Goal: Transaction & Acquisition: Purchase product/service

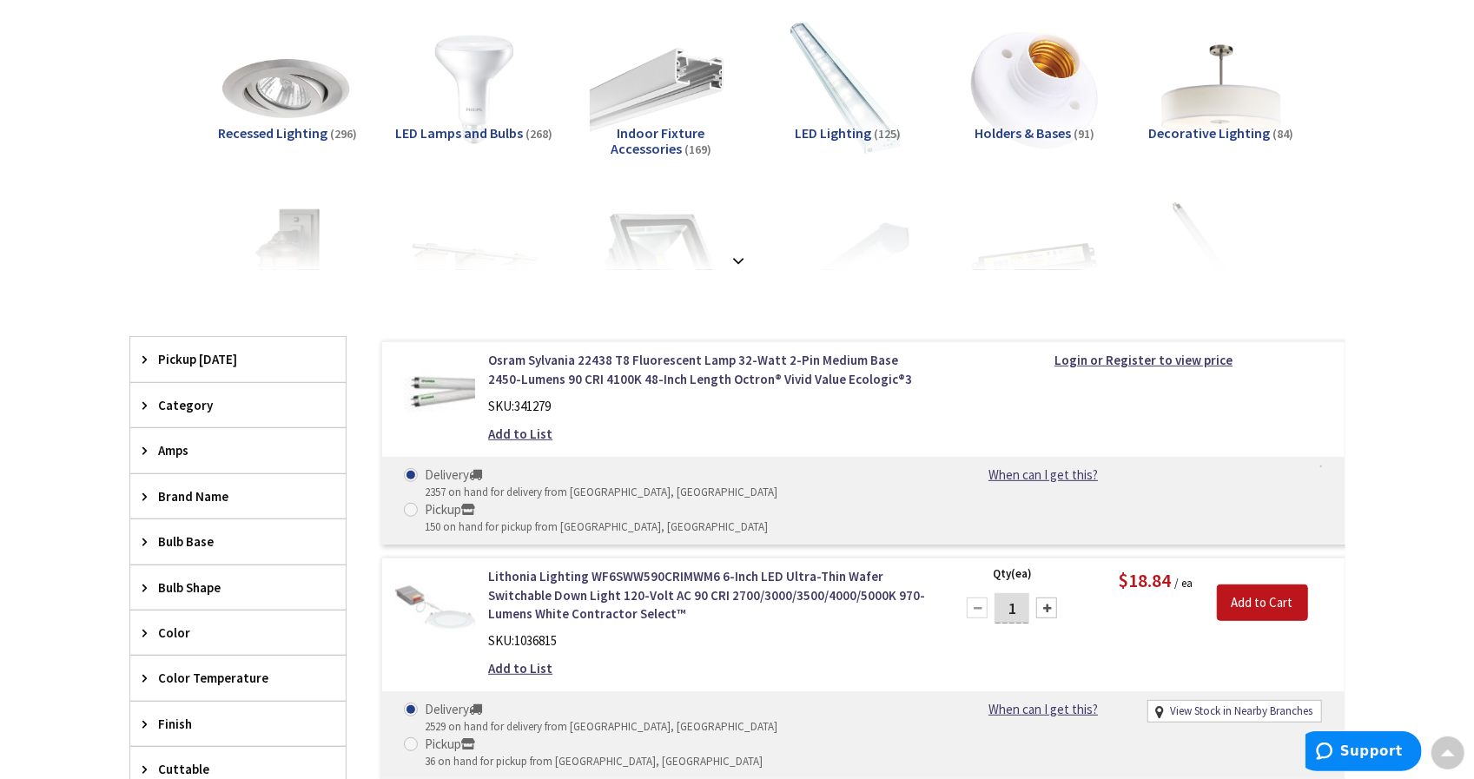
click at [307, 135] on span "Recessed Lighting" at bounding box center [272, 132] width 109 height 17
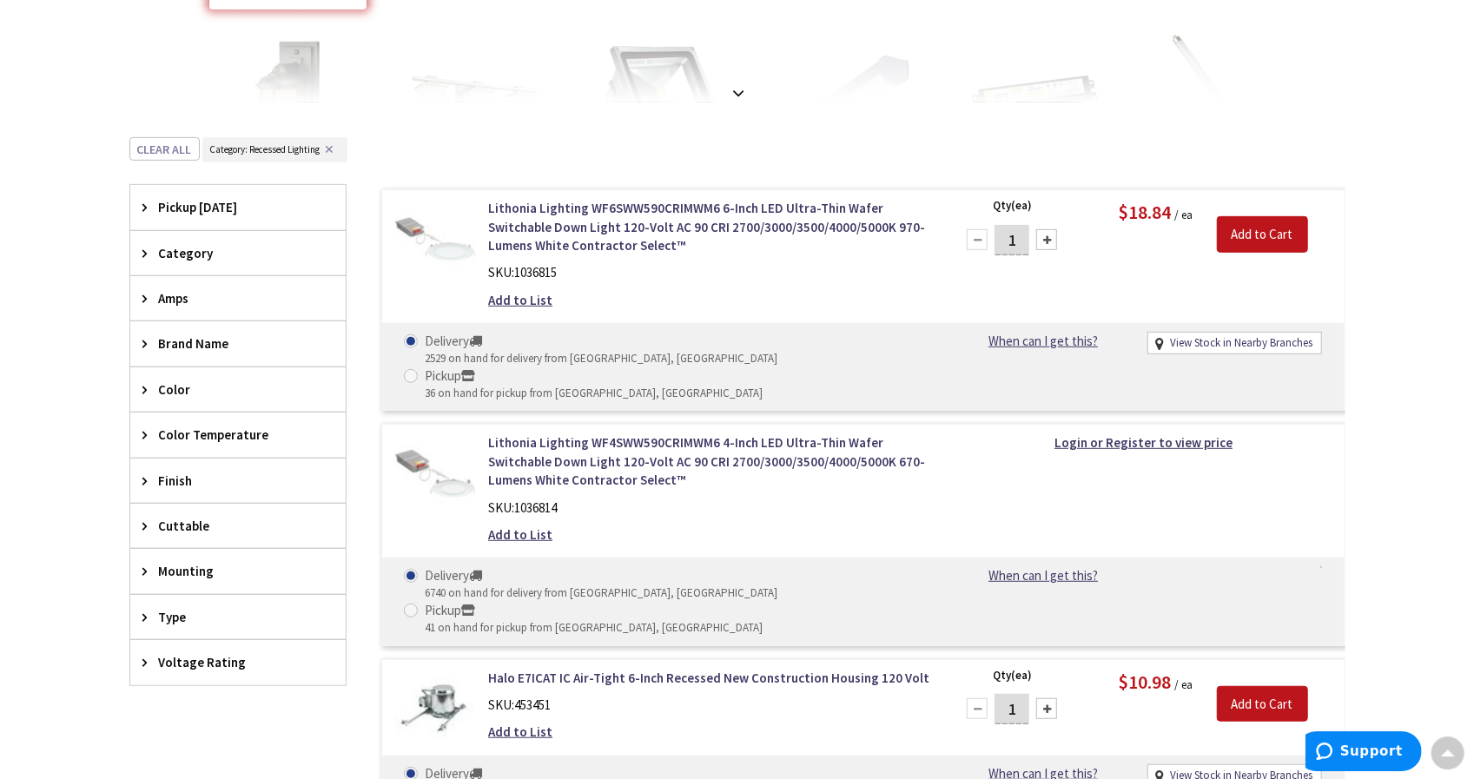
scroll to position [472, 0]
click at [188, 575] on span "Mounting" at bounding box center [230, 573] width 142 height 18
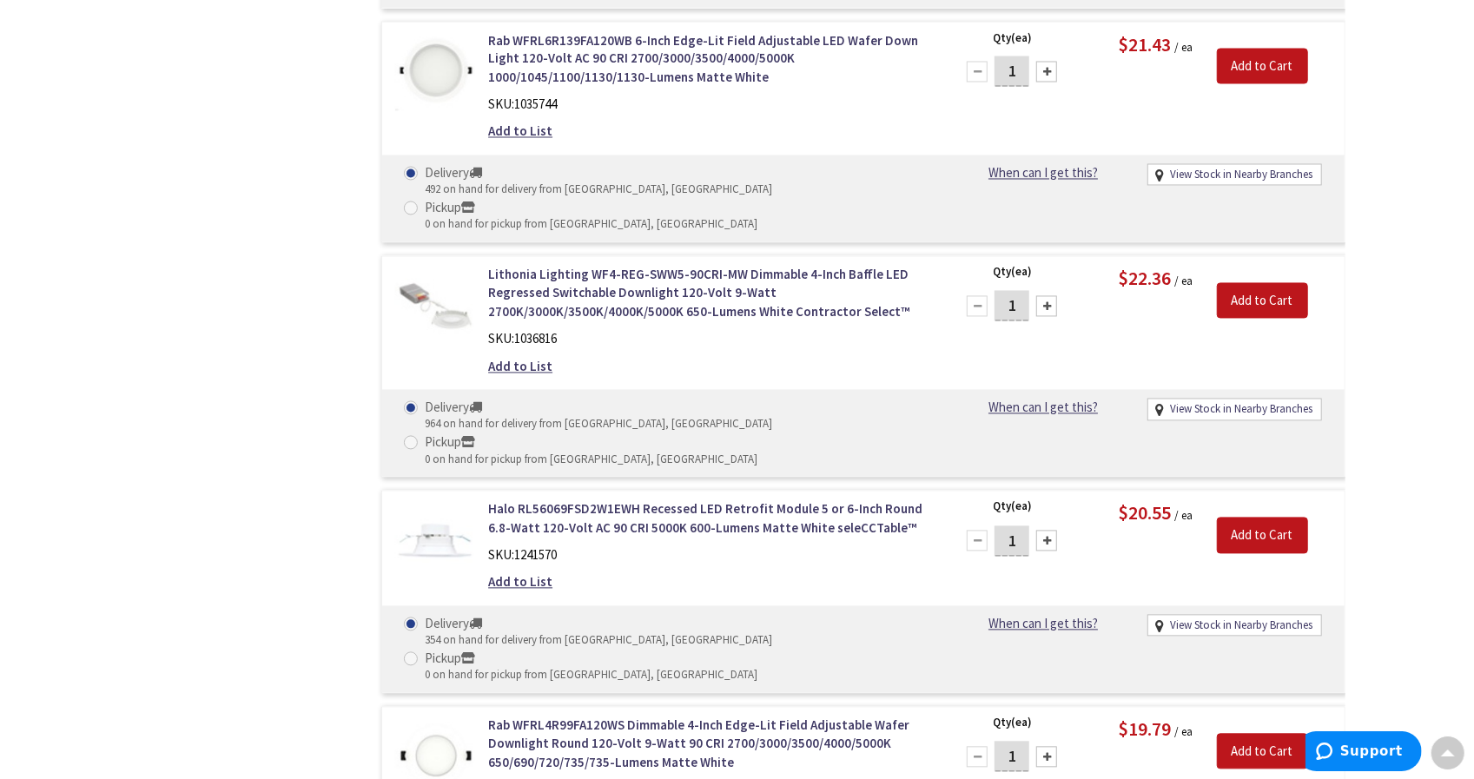
scroll to position [2157, 0]
click at [583, 715] on link "Rab WFRL4R99FA120WS Dimmable 4-Inch Edge-Lit Field Adjustable Wafer Downlight R…" at bounding box center [709, 743] width 442 height 56
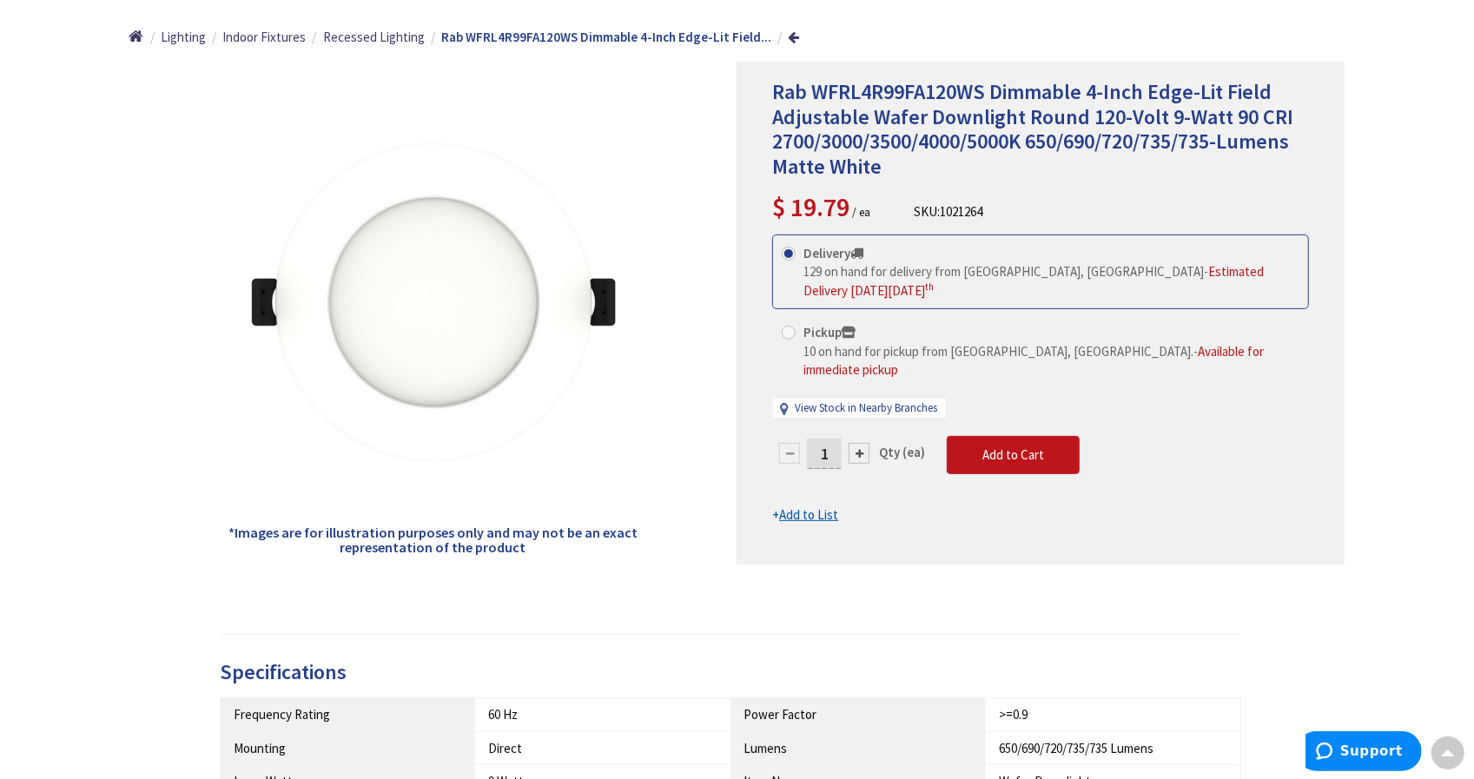
scroll to position [192, 0]
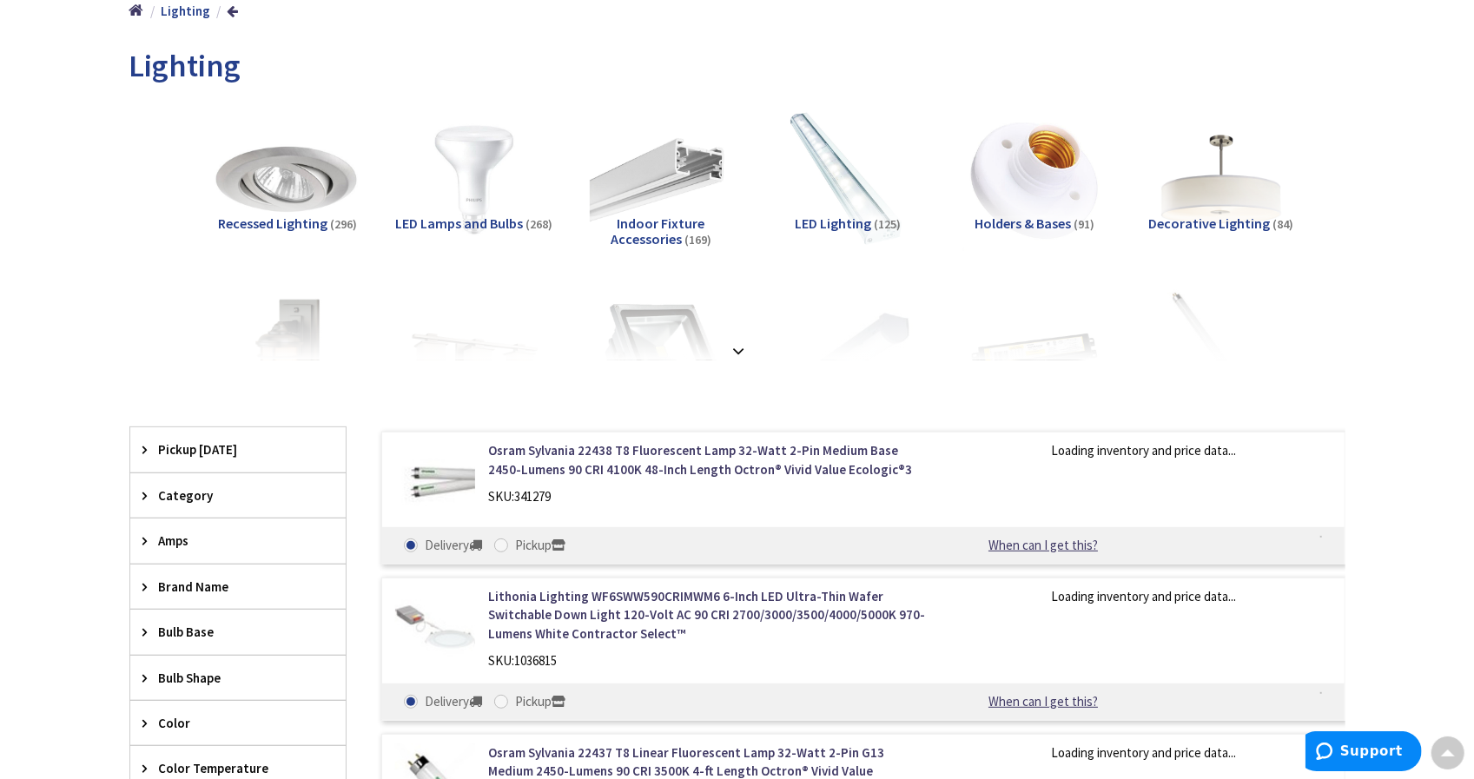
click at [286, 211] on img at bounding box center [286, 179] width 157 height 157
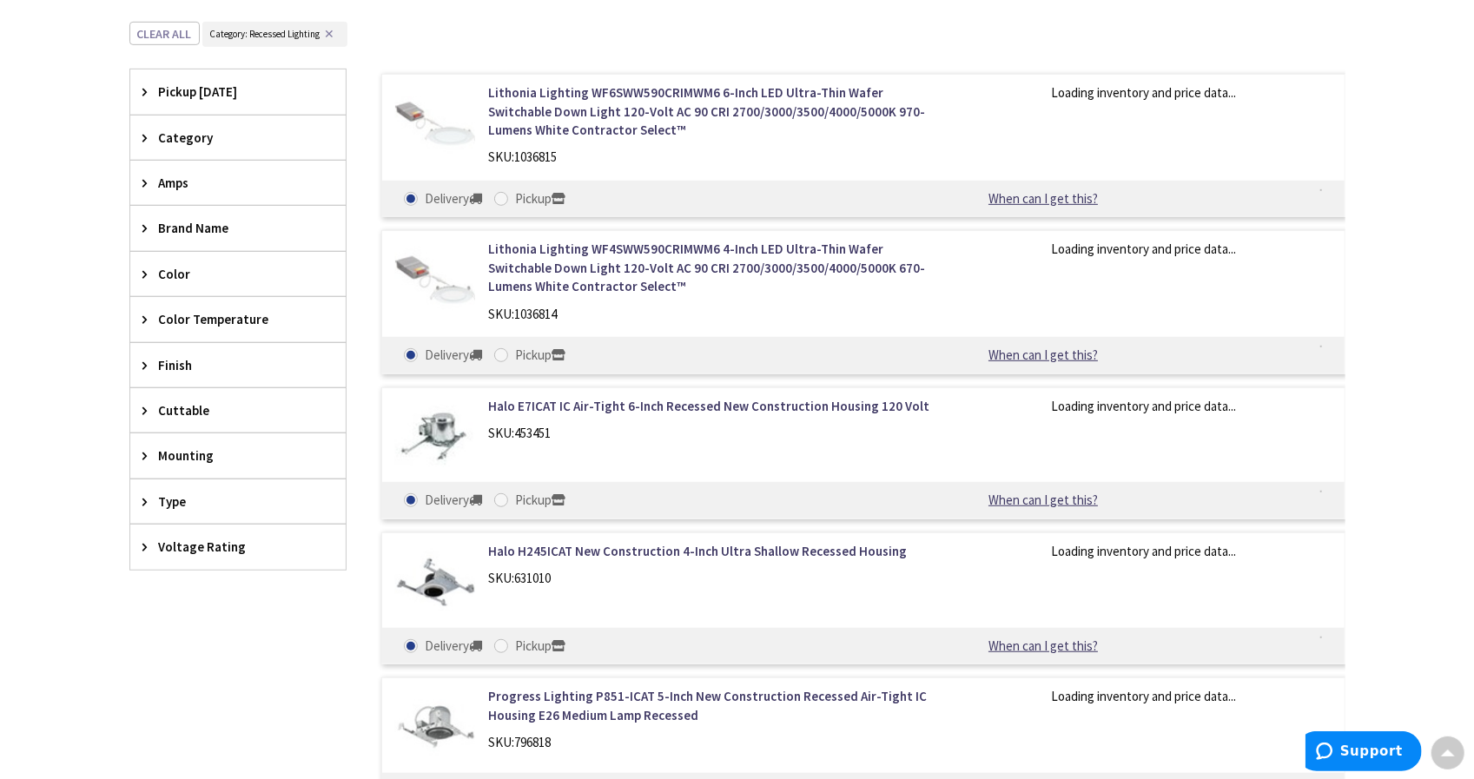
scroll to position [613, 0]
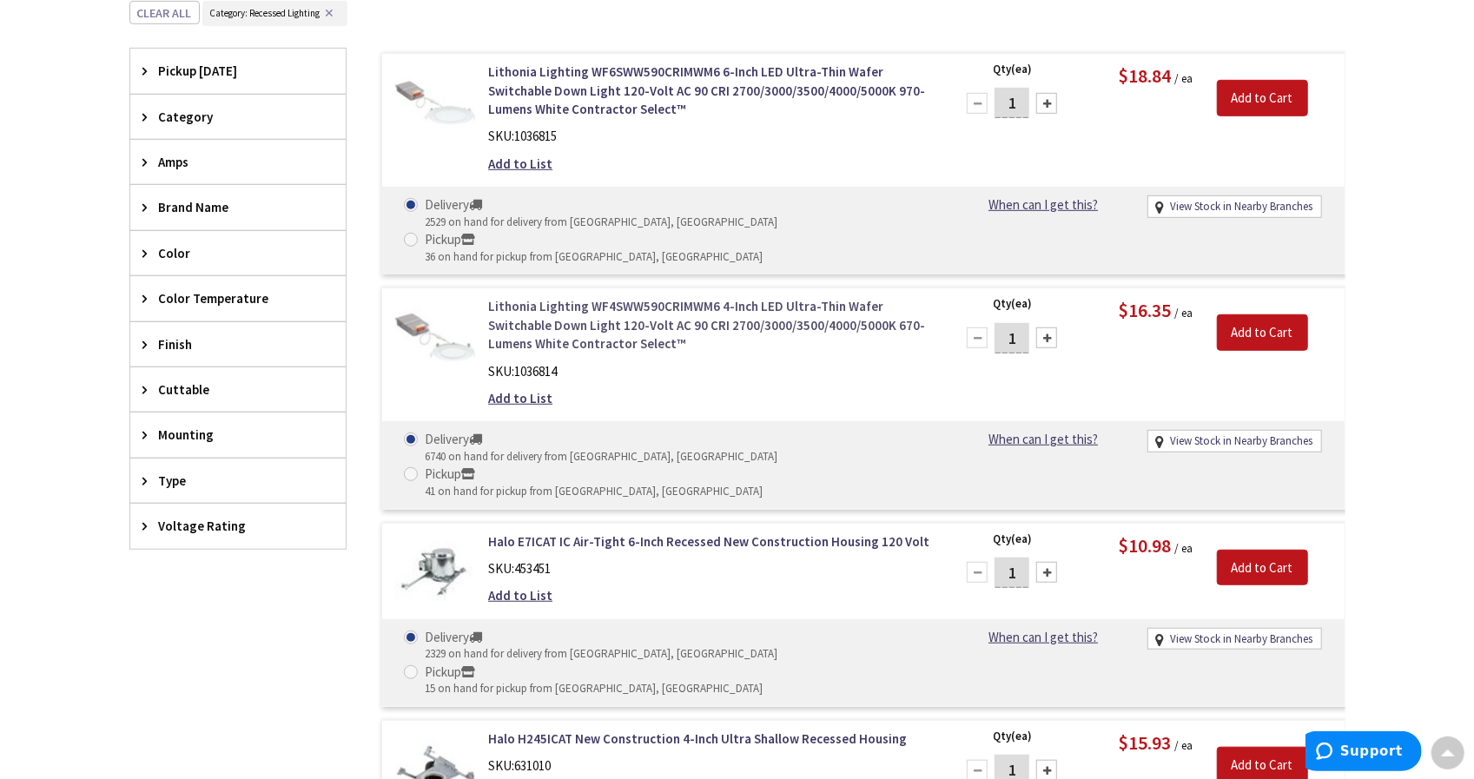
click at [586, 297] on link "Lithonia Lighting WF4SWW590CRIMWM6 4-Inch LED Ultra-Thin Wafer Switchable Down …" at bounding box center [709, 325] width 442 height 56
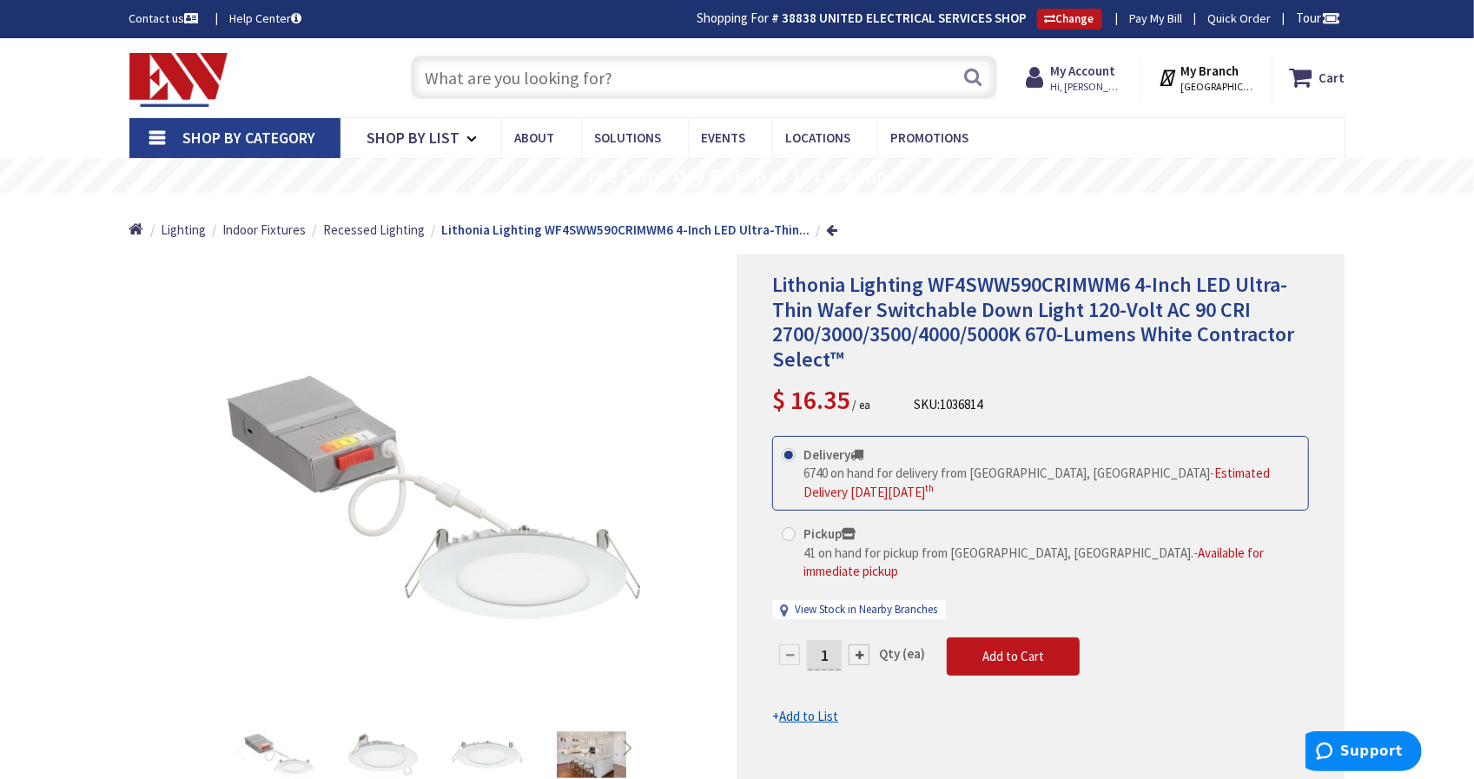
click at [864, 92] on input "text" at bounding box center [704, 77] width 586 height 43
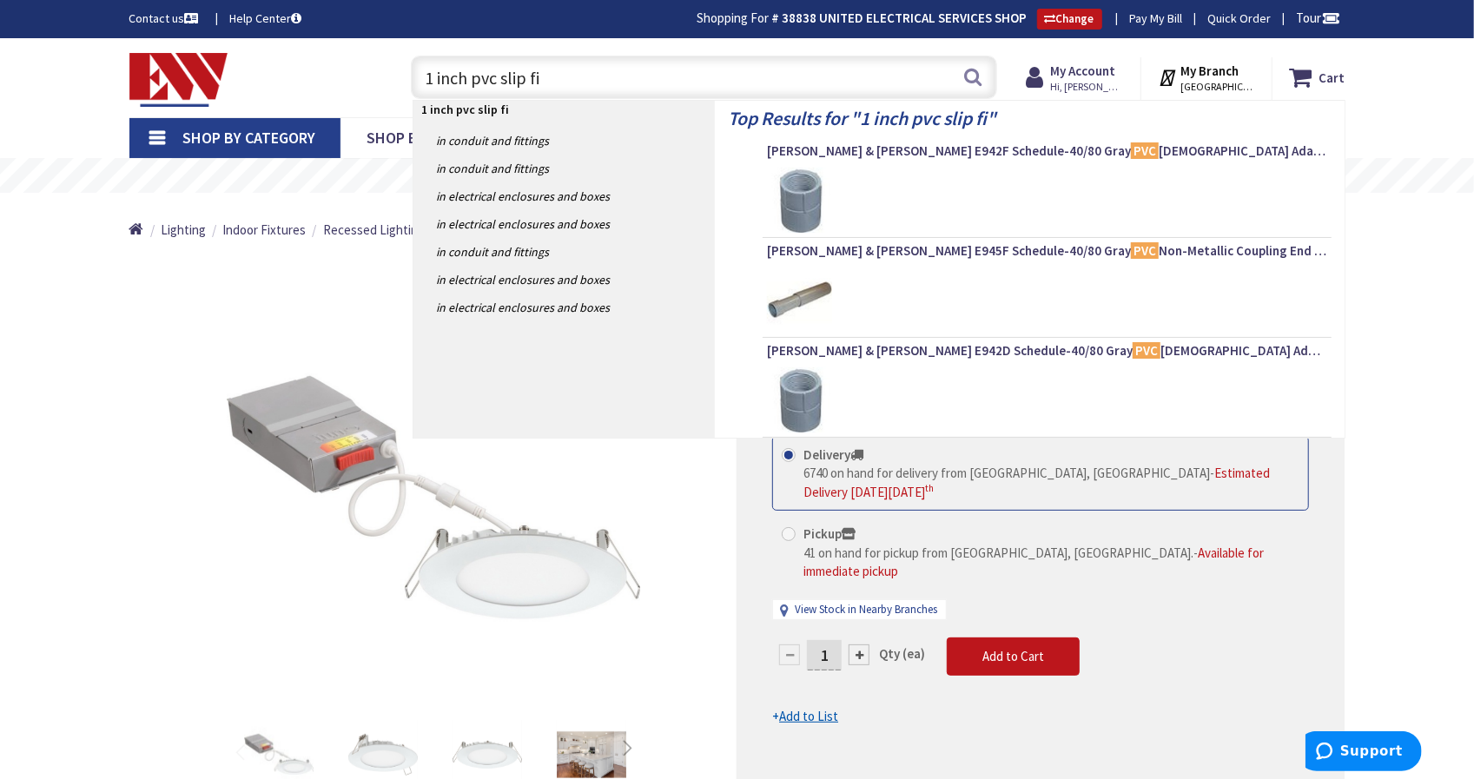
type input "1 inch pvc slip fit"
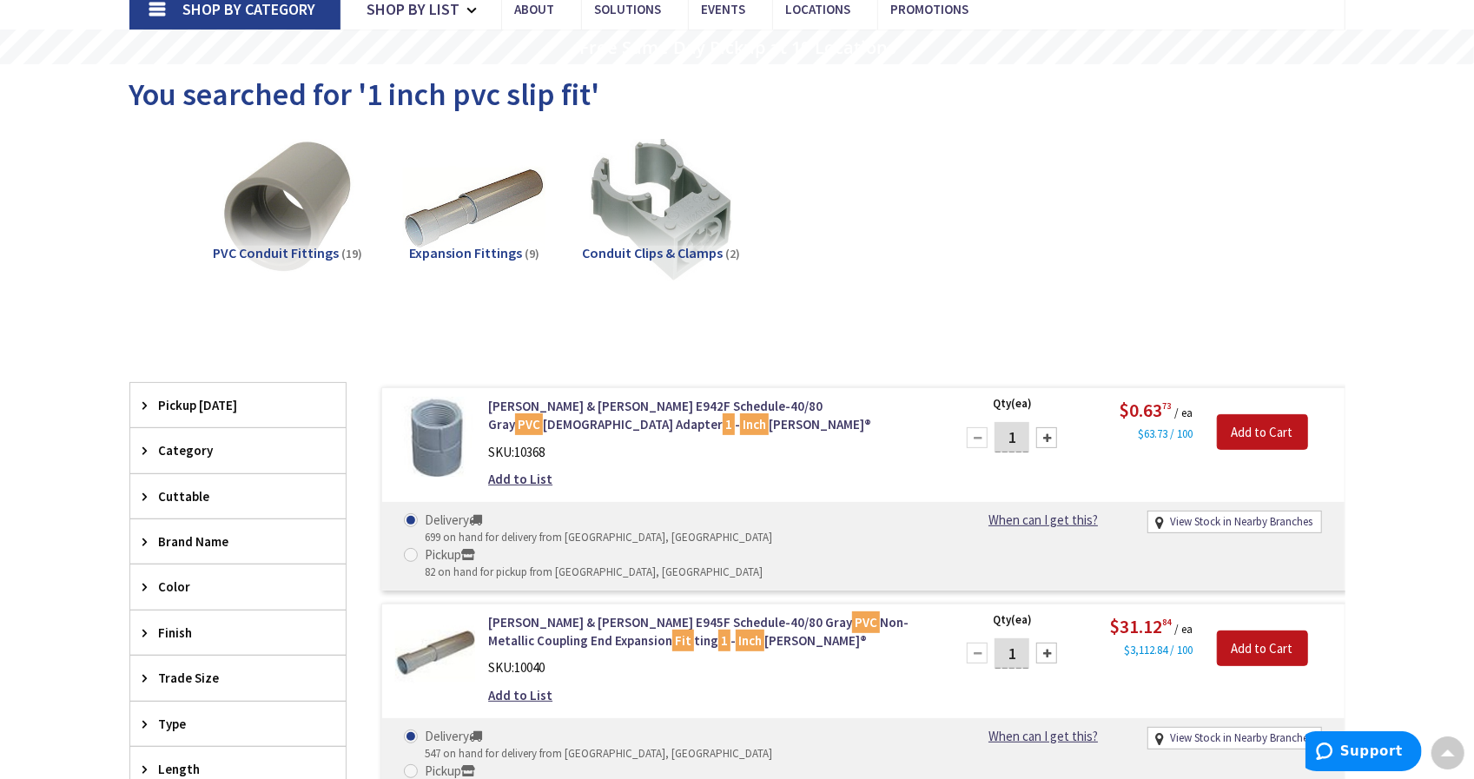
click at [466, 448] on img at bounding box center [435, 437] width 81 height 81
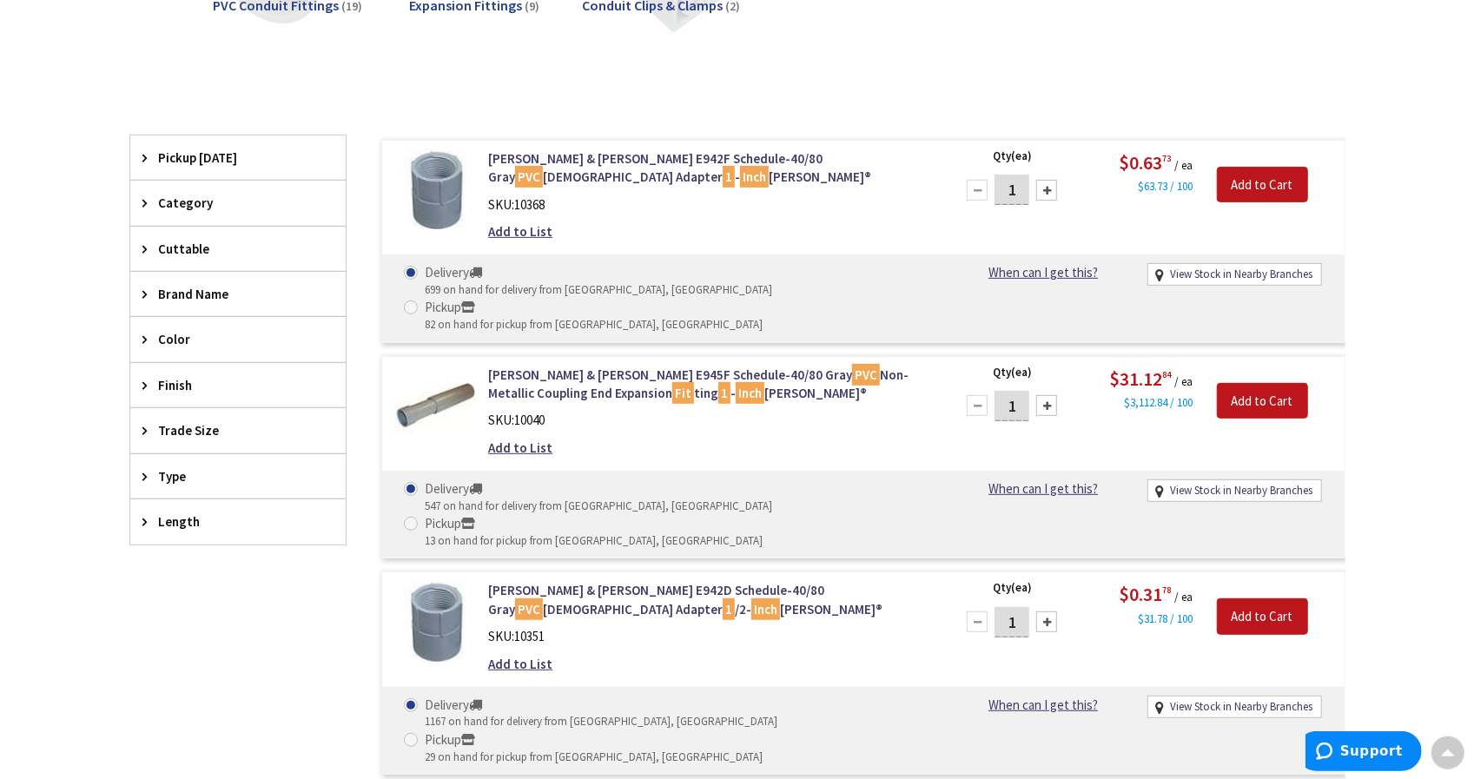
scroll to position [374, 0]
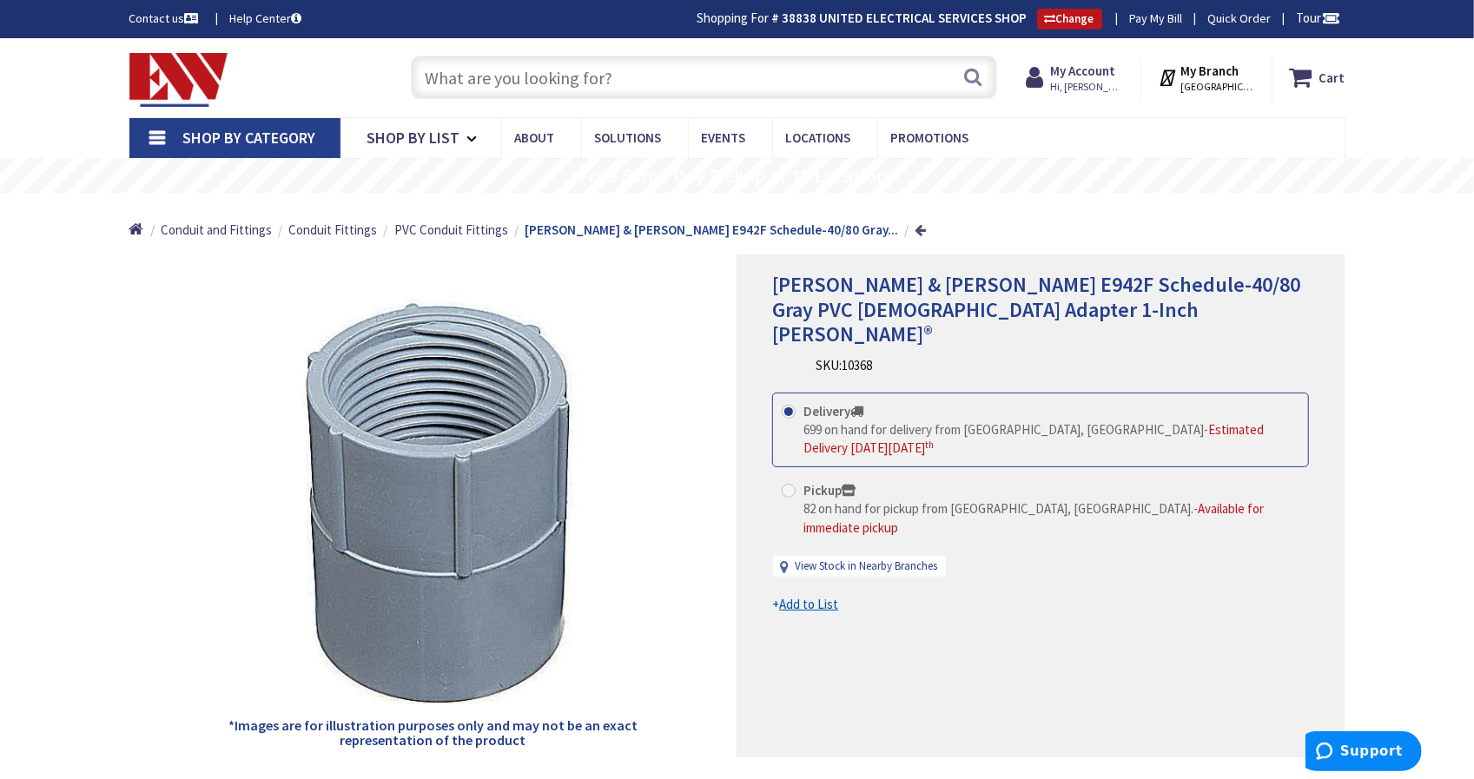
click at [915, 227] on link at bounding box center [920, 229] width 11 height 13
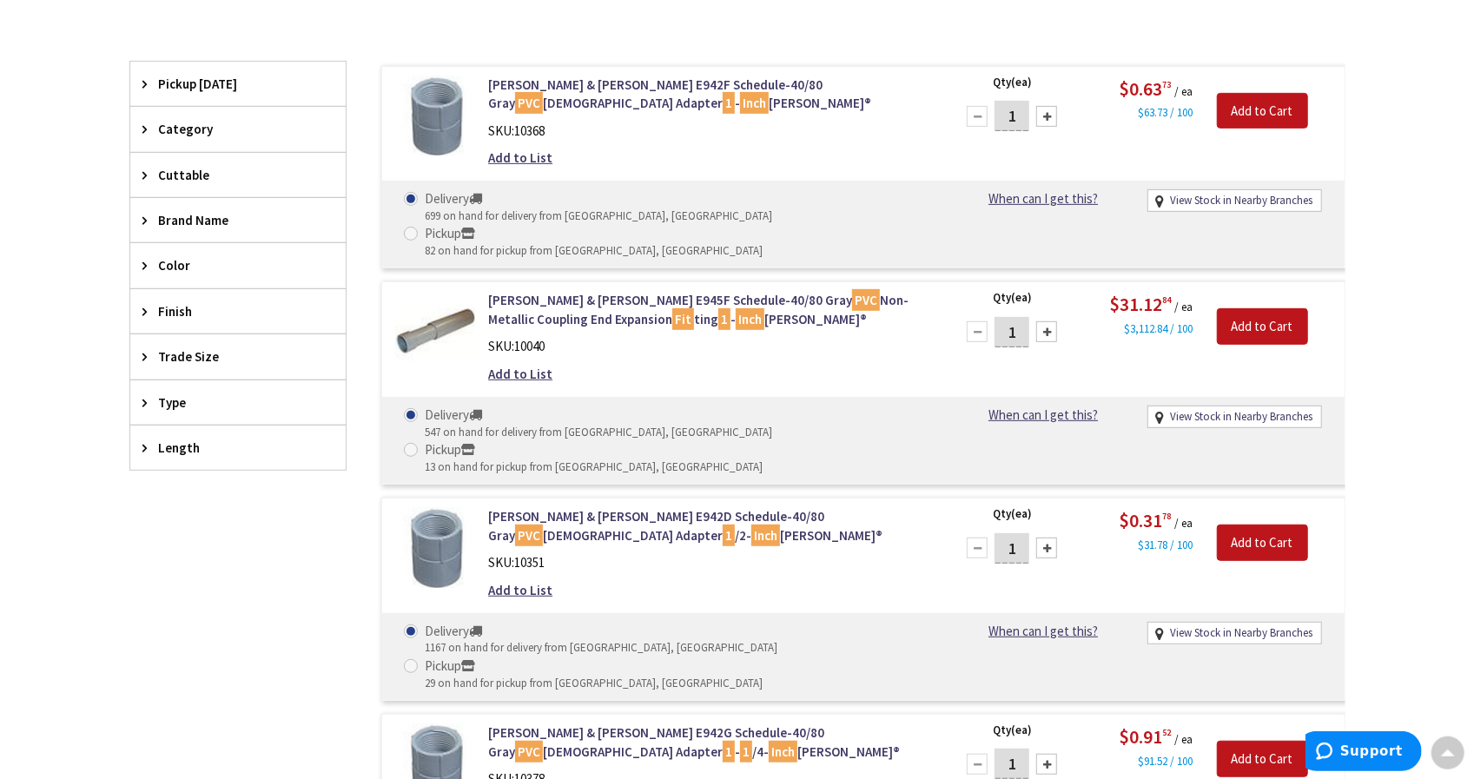
scroll to position [452, 0]
